Goal: Task Accomplishment & Management: Complete application form

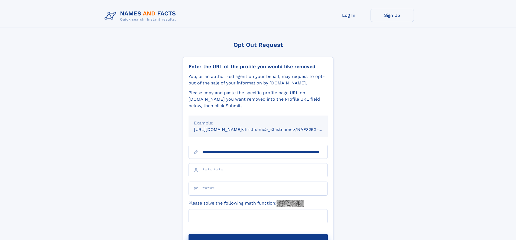
scroll to position [0, 57]
type input "**********"
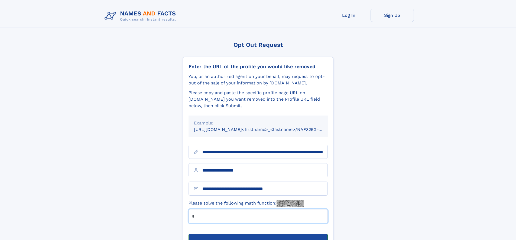
type input "*"
click at [258, 234] on button "Submit Opt Out Request" at bounding box center [258, 242] width 139 height 17
